Goal: Task Accomplishment & Management: Manage account settings

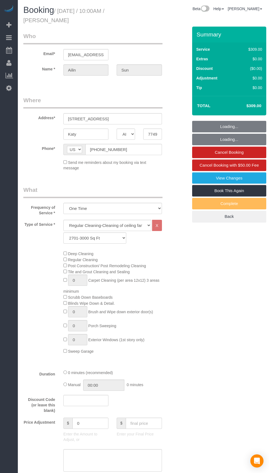
select select "[GEOGRAPHIC_DATA]"
select select "3"
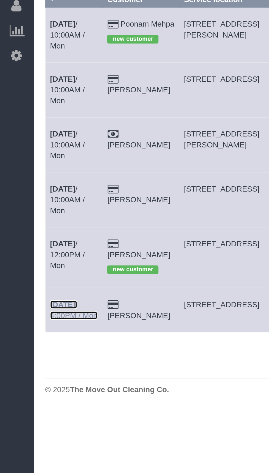
click at [38, 211] on b "[DATE]" at bounding box center [32, 213] width 13 height 4
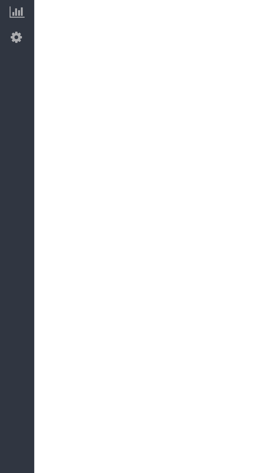
select select "[GEOGRAPHIC_DATA]"
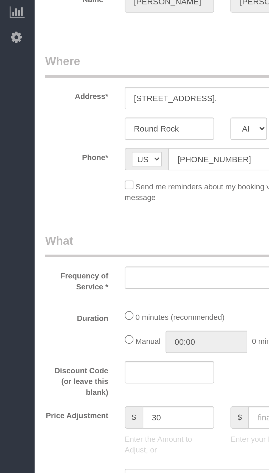
select select "string:fspay-c5861c44-40ec-410f-bcc3-72b633a4d535"
select select "object:1548"
select select "3"
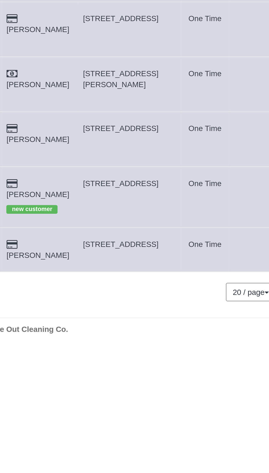
copy span "[STREET_ADDRESS]"
